Goal: Check status: Check status

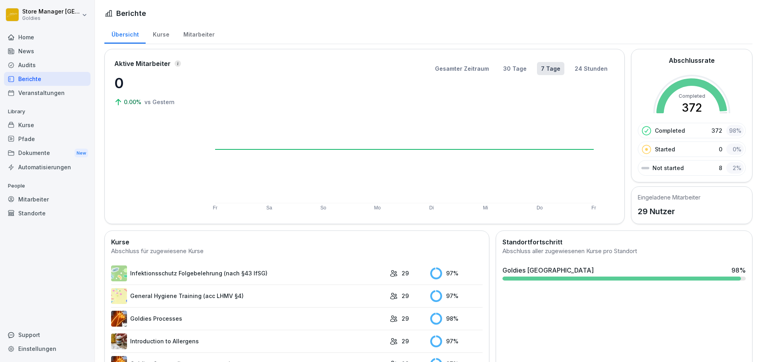
click at [198, 33] on div "Mitarbeiter" at bounding box center [198, 33] width 45 height 20
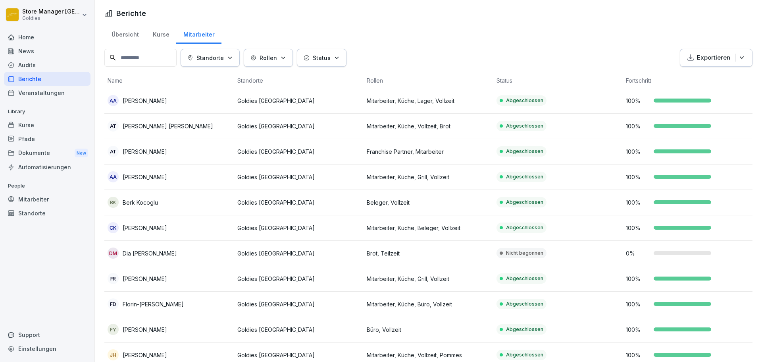
click at [328, 56] on p "Status" at bounding box center [322, 58] width 18 height 8
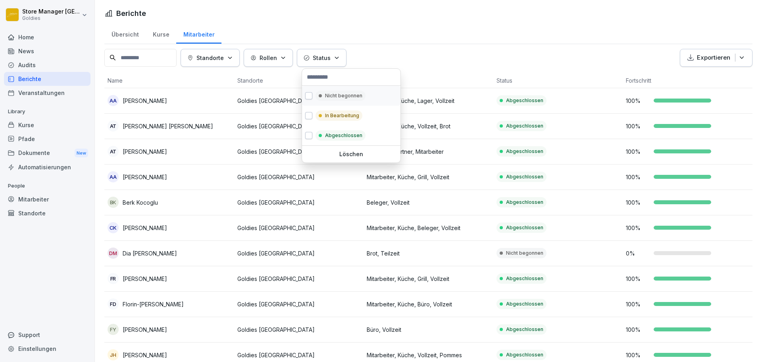
click at [345, 99] on p "Nicht begonnen" at bounding box center [343, 95] width 37 height 7
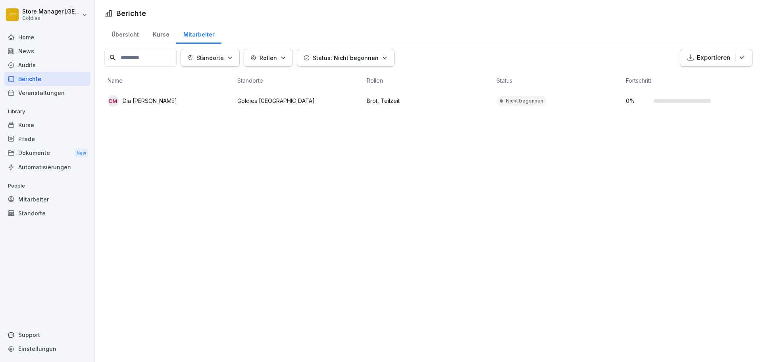
click at [341, 64] on button "Status: Nicht begonnen" at bounding box center [346, 58] width 98 height 18
click at [351, 58] on p "Status: Nicht begonnen" at bounding box center [346, 58] width 66 height 8
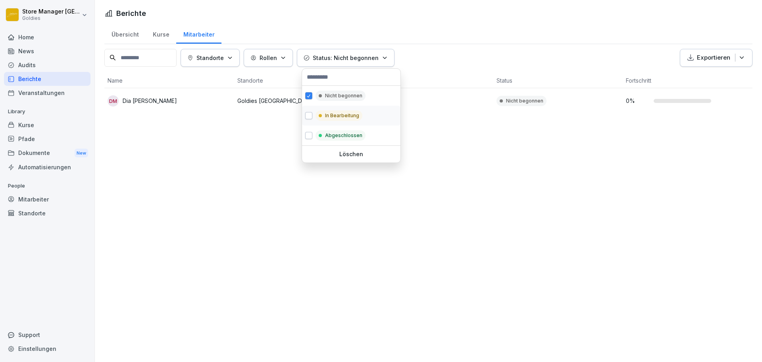
click at [343, 114] on p "In Bearbeitung" at bounding box center [342, 115] width 34 height 7
click at [346, 97] on p "Nicht begonnen" at bounding box center [343, 95] width 37 height 7
click at [346, 96] on p "Nicht begonnen" at bounding box center [343, 95] width 37 height 7
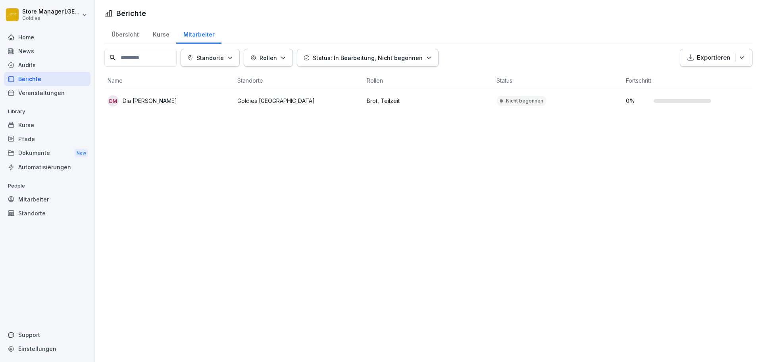
click at [429, 15] on html "Store Manager [GEOGRAPHIC_DATA] Goldies Home News Audits Berichte Veranstaltung…" at bounding box center [381, 181] width 762 height 362
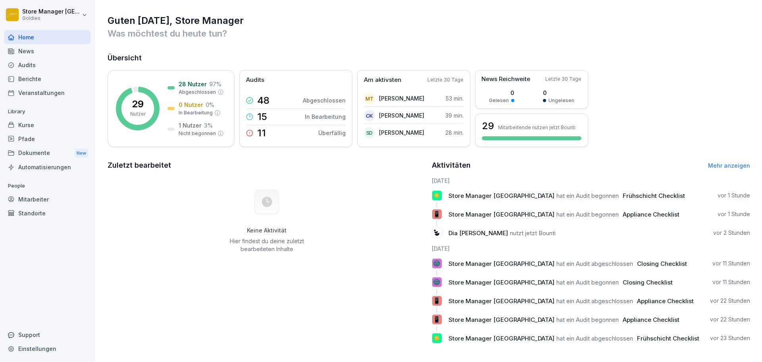
click at [17, 60] on div "Audits" at bounding box center [47, 65] width 87 height 14
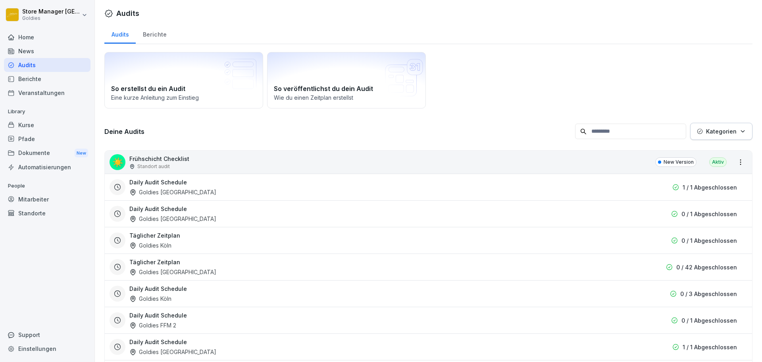
click at [146, 32] on div "Berichte" at bounding box center [155, 33] width 38 height 20
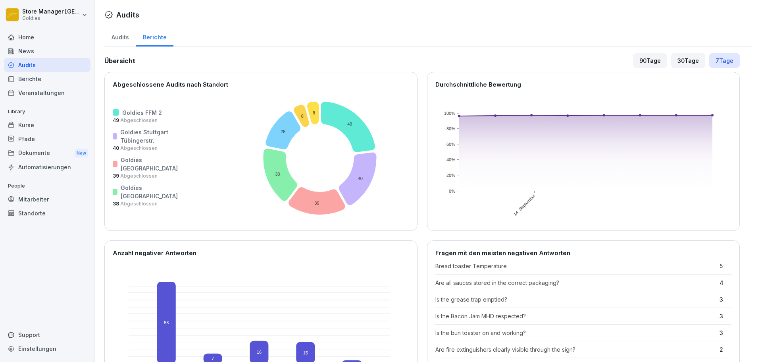
scroll to position [238, 0]
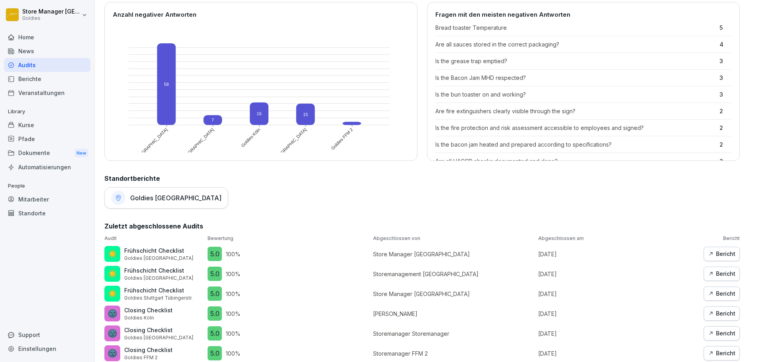
click at [150, 199] on h1 "Goldies [GEOGRAPHIC_DATA]" at bounding box center [175, 198] width 91 height 8
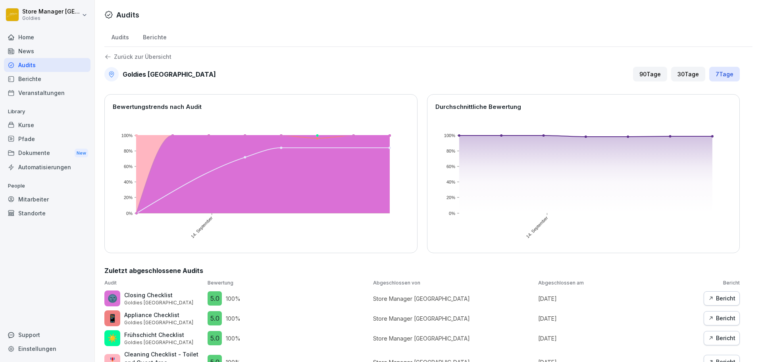
click at [122, 35] on div "Audits" at bounding box center [119, 36] width 31 height 20
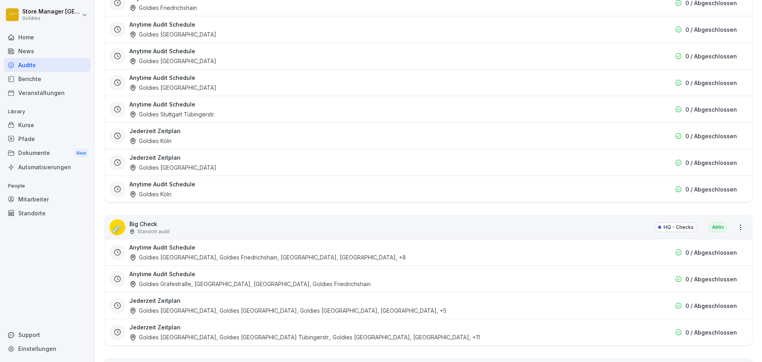
scroll to position [1072, 0]
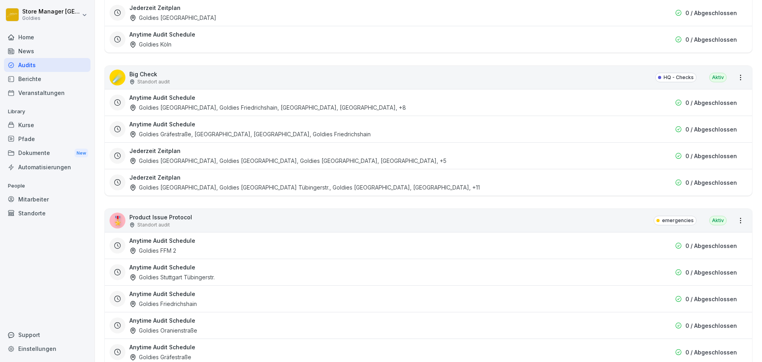
click at [269, 109] on div "Goldies Düsseldorf, Goldies Friedrichshain, [GEOGRAPHIC_DATA], [GEOGRAPHIC_DATA…" at bounding box center [267, 107] width 277 height 8
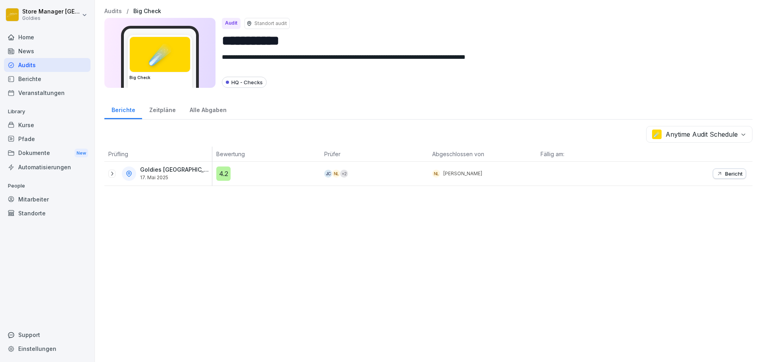
click at [205, 110] on div "Alle Abgaben" at bounding box center [208, 109] width 51 height 20
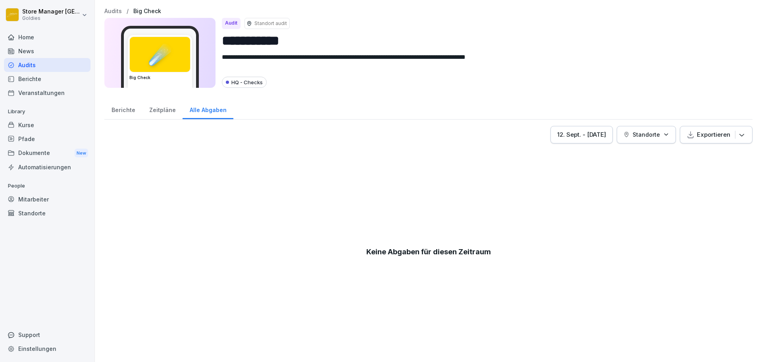
click at [589, 131] on div "[DATE] - [DATE]" at bounding box center [581, 134] width 49 height 9
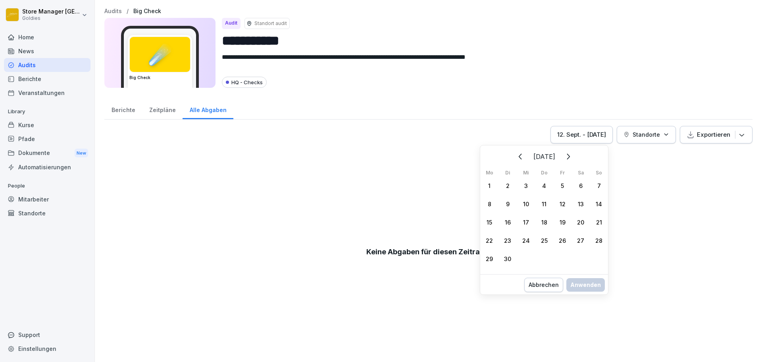
click at [516, 158] on icon "Zurück" at bounding box center [521, 157] width 10 height 10
click at [508, 158] on div "[DATE] Mo Di Mi Do Fr Sa So 30 1 2 3 4 5 6 7 8 9 10 11 12 13 14 15 16 17 18 19 …" at bounding box center [544, 208] width 128 height 120
click at [522, 156] on icon "Zurück" at bounding box center [521, 157] width 10 height 10
click at [517, 157] on icon "Zurück" at bounding box center [521, 157] width 10 height 10
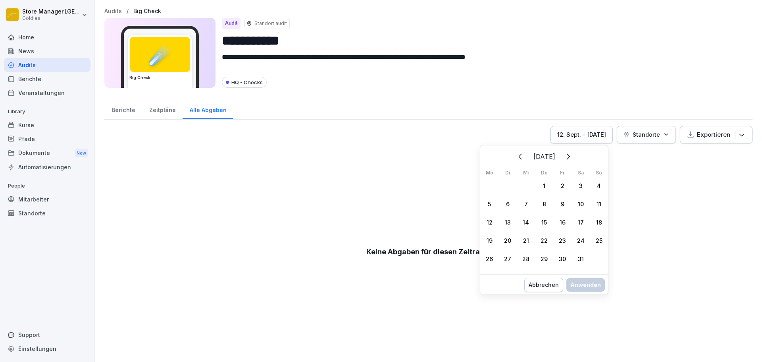
click at [517, 157] on icon "Zurück" at bounding box center [521, 157] width 10 height 10
click at [582, 187] on div "1" at bounding box center [581, 185] width 18 height 18
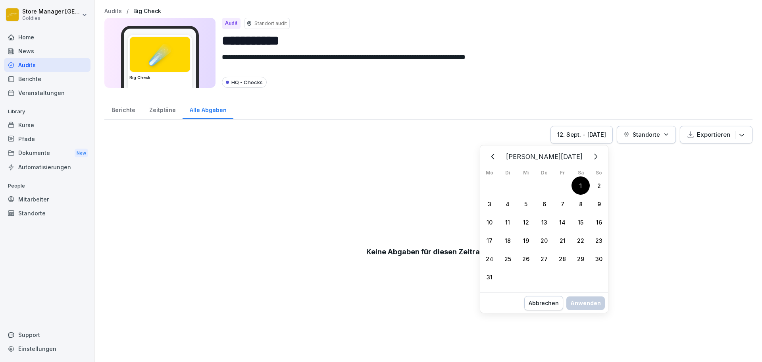
click at [591, 158] on icon "Weiter" at bounding box center [596, 157] width 10 height 10
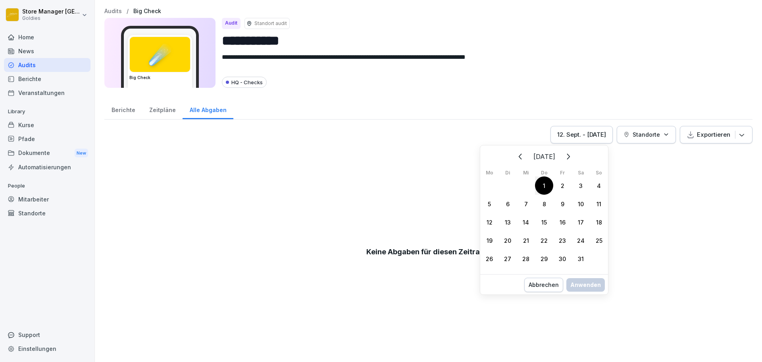
click at [573, 158] on icon "Weiter" at bounding box center [568, 157] width 10 height 10
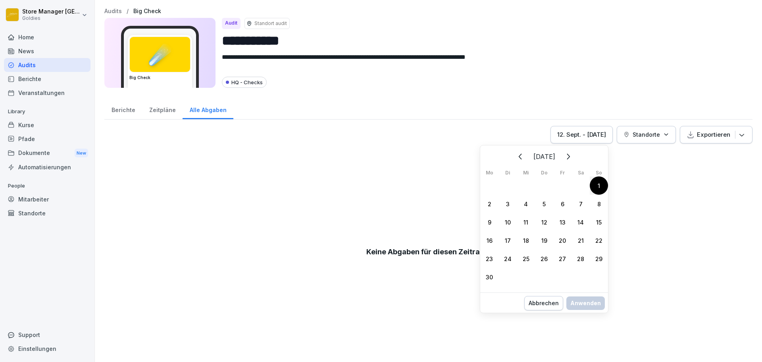
click at [573, 158] on icon "Weiter" at bounding box center [568, 157] width 10 height 10
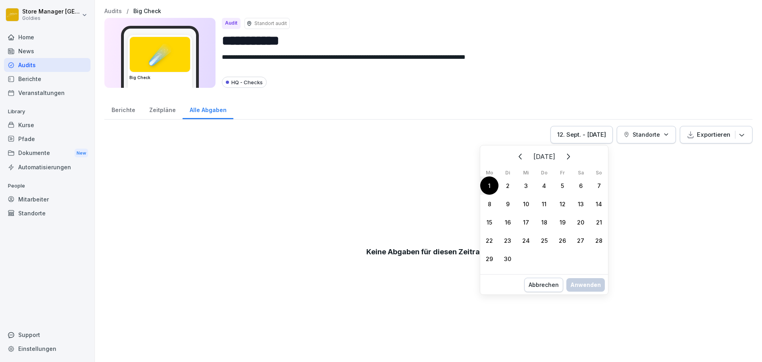
click at [574, 158] on button "Weiter" at bounding box center [567, 156] width 17 height 17
click at [516, 153] on icon "Zurück" at bounding box center [521, 157] width 10 height 10
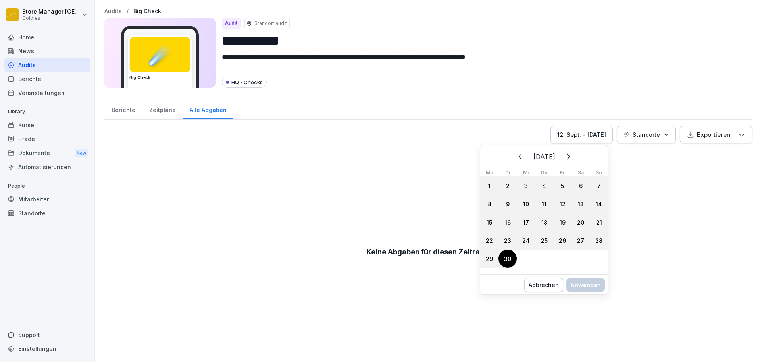
drag, startPoint x: 504, startPoint y: 257, endPoint x: 536, endPoint y: 267, distance: 33.5
click at [505, 257] on div "30" at bounding box center [507, 258] width 18 height 18
click at [585, 296] on button "Anwenden" at bounding box center [585, 292] width 38 height 13
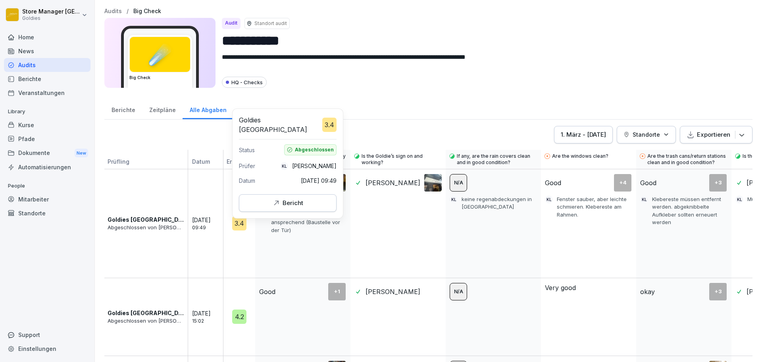
click at [270, 198] on div "Bericht" at bounding box center [288, 202] width 84 height 9
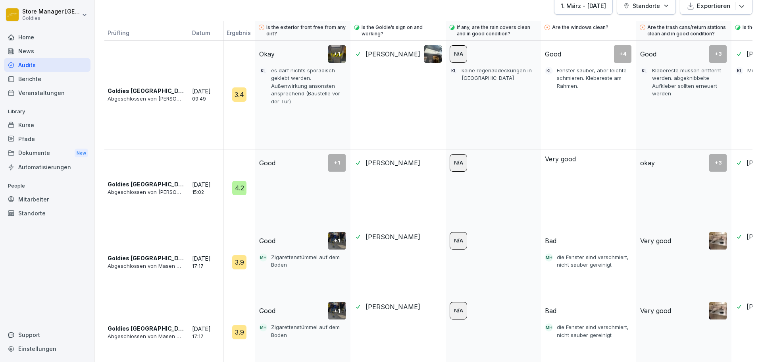
scroll to position [132, 0]
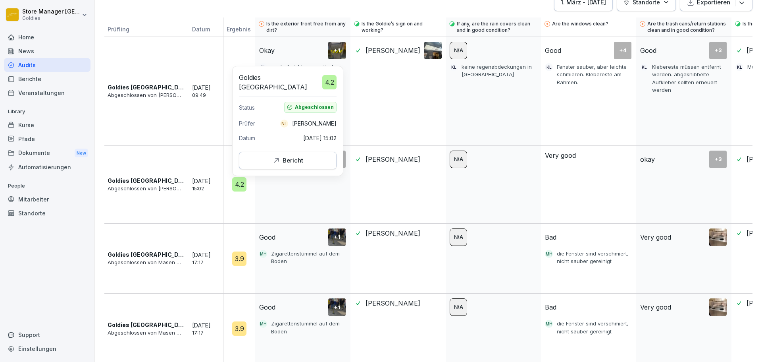
click at [276, 156] on div "Bericht" at bounding box center [287, 160] width 31 height 9
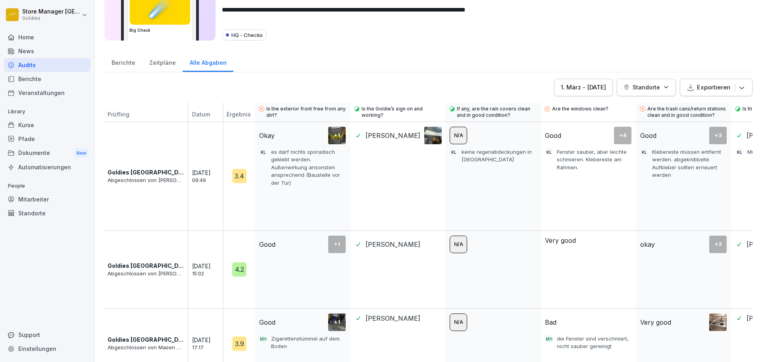
scroll to position [132, 0]
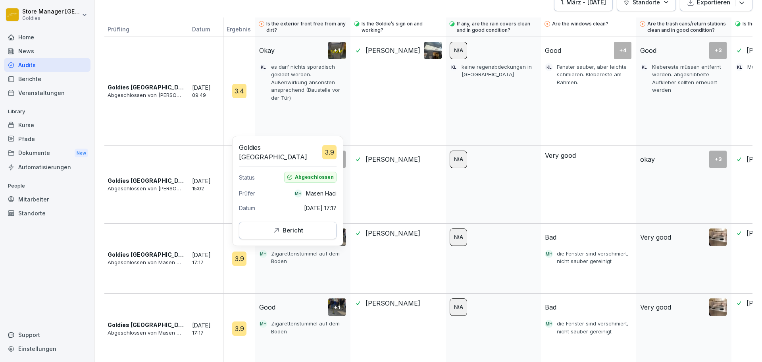
click at [241, 252] on div "3.9" at bounding box center [239, 258] width 14 height 14
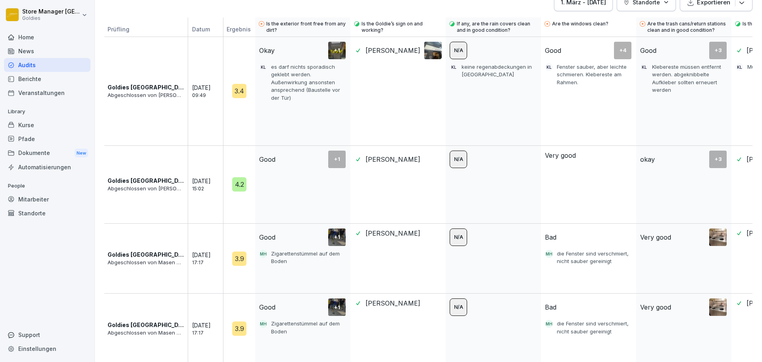
click at [241, 251] on div "3.9" at bounding box center [239, 258] width 14 height 14
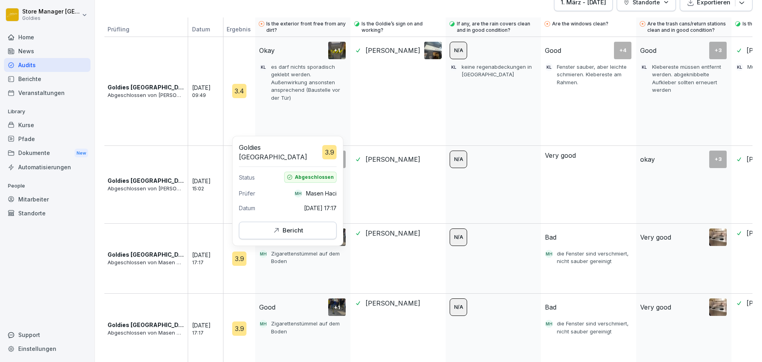
click at [275, 226] on icon "button" at bounding box center [276, 230] width 8 height 8
